Goal: Navigation & Orientation: Find specific page/section

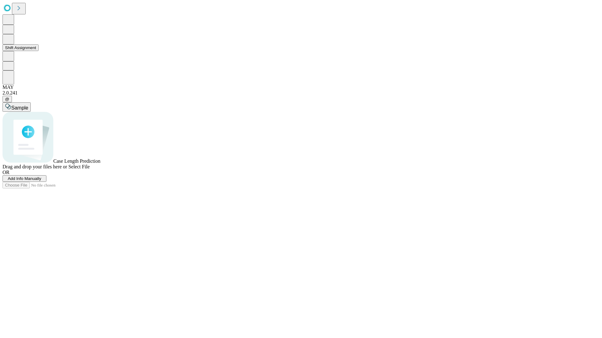
click at [39, 51] on button "Shift Assignment" at bounding box center [21, 47] width 36 height 7
